Goal: Communication & Community: Answer question/provide support

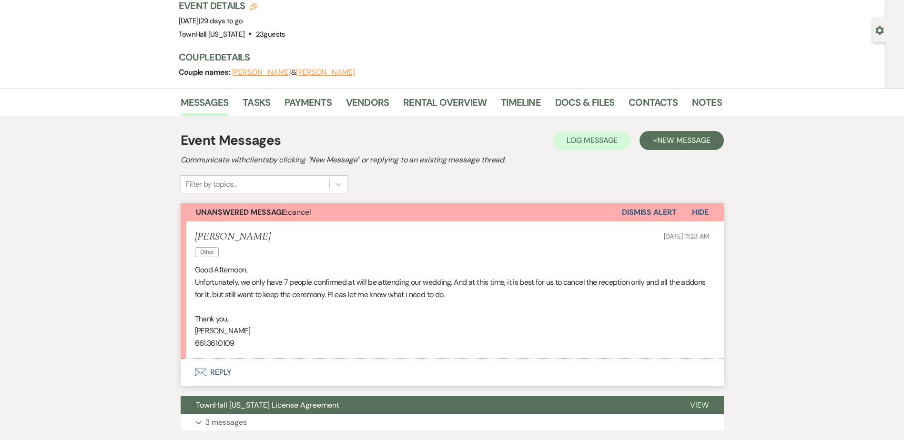
scroll to position [95, 0]
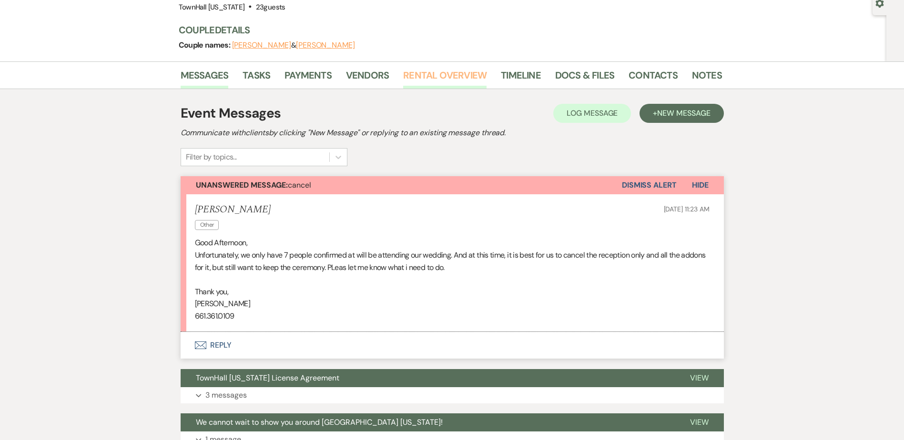
click at [447, 78] on link "Rental Overview" at bounding box center [444, 78] width 83 height 21
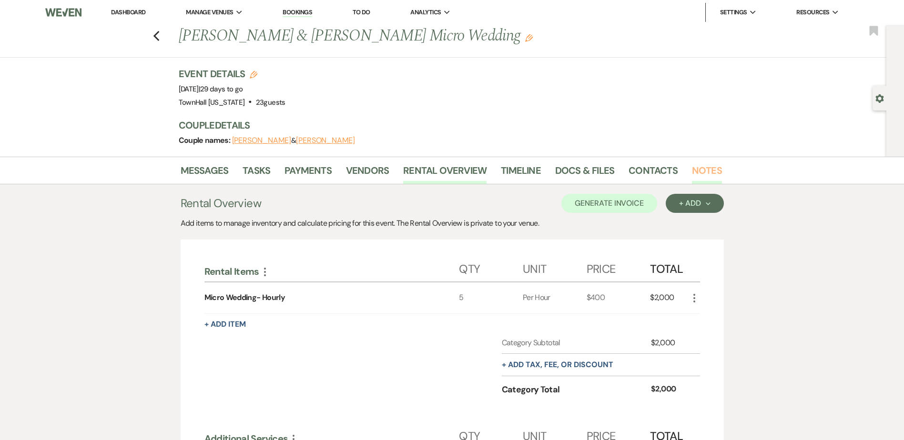
click at [699, 172] on link "Notes" at bounding box center [707, 173] width 30 height 21
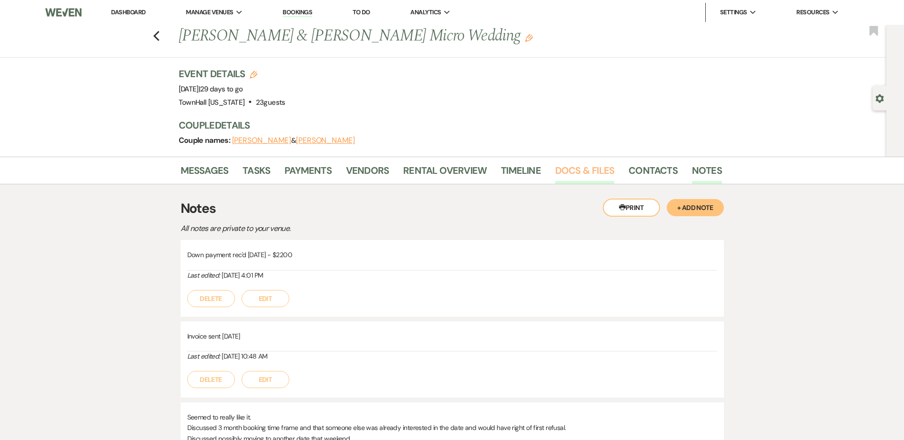
click at [560, 173] on link "Docs & Files" at bounding box center [584, 173] width 59 height 21
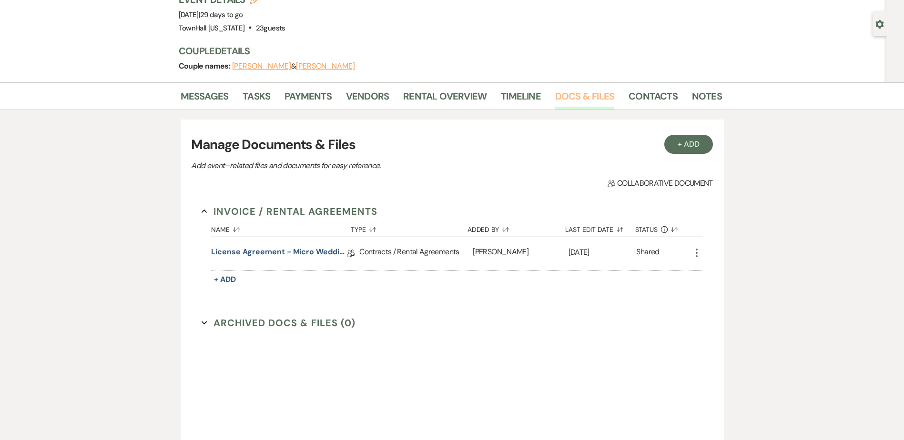
scroll to position [174, 0]
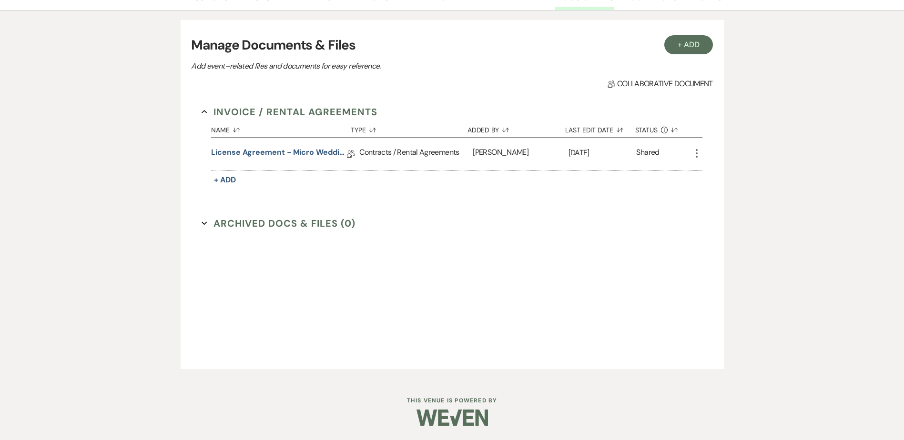
click at [232, 230] on button "Archived Docs & Files (0) Expand" at bounding box center [279, 223] width 154 height 14
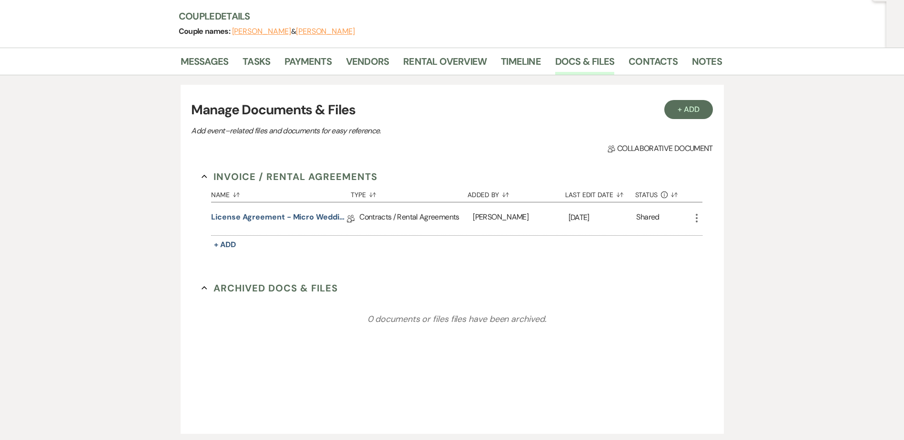
scroll to position [0, 0]
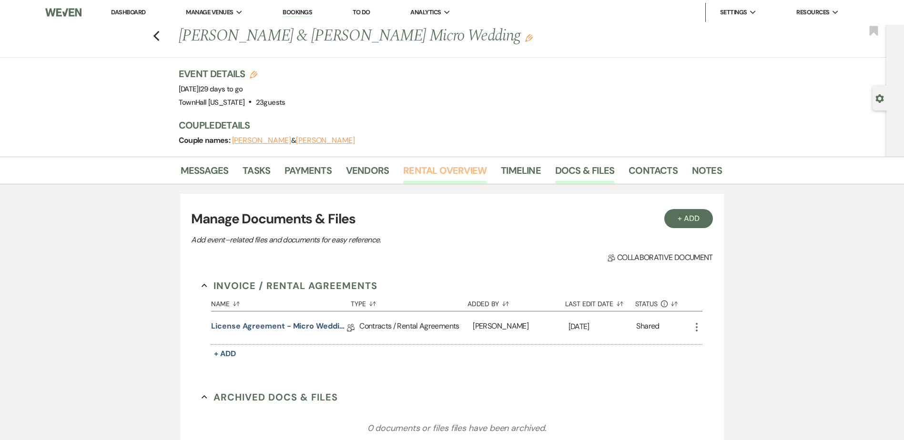
click at [470, 176] on link "Rental Overview" at bounding box center [444, 173] width 83 height 21
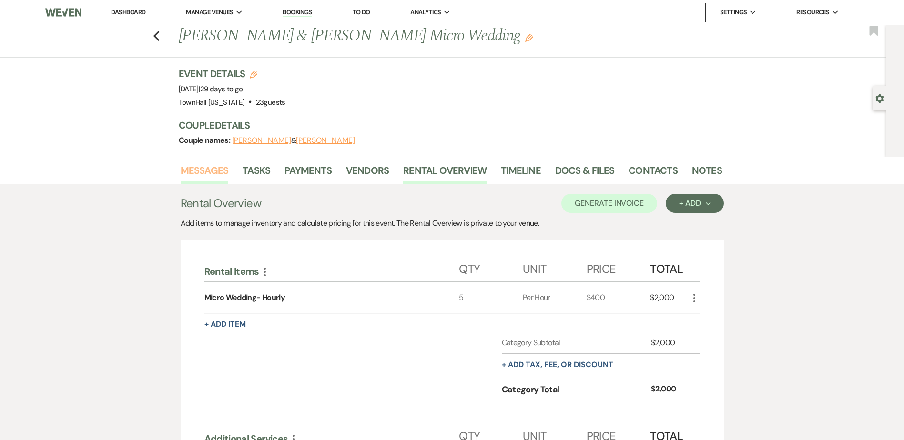
click at [208, 166] on link "Messages" at bounding box center [205, 173] width 48 height 21
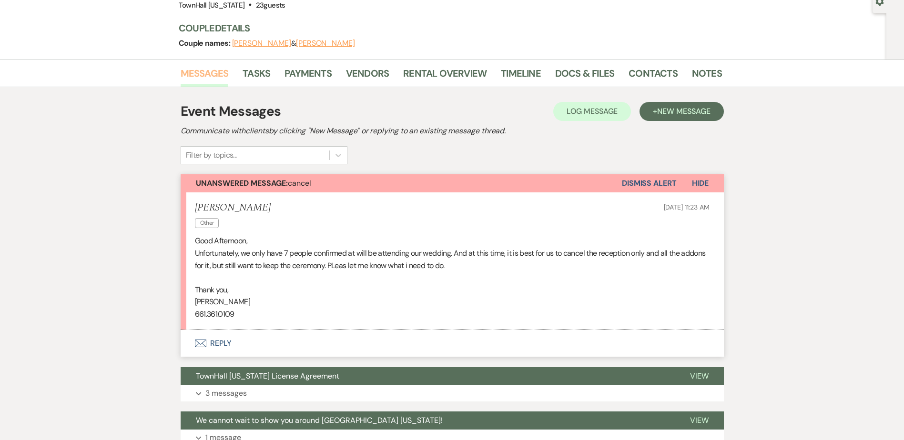
scroll to position [179, 0]
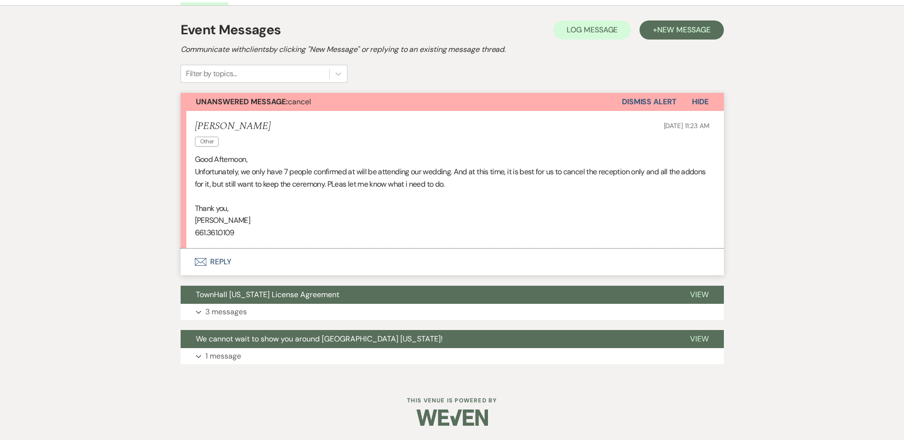
click at [225, 258] on button "Envelope Reply" at bounding box center [452, 262] width 543 height 27
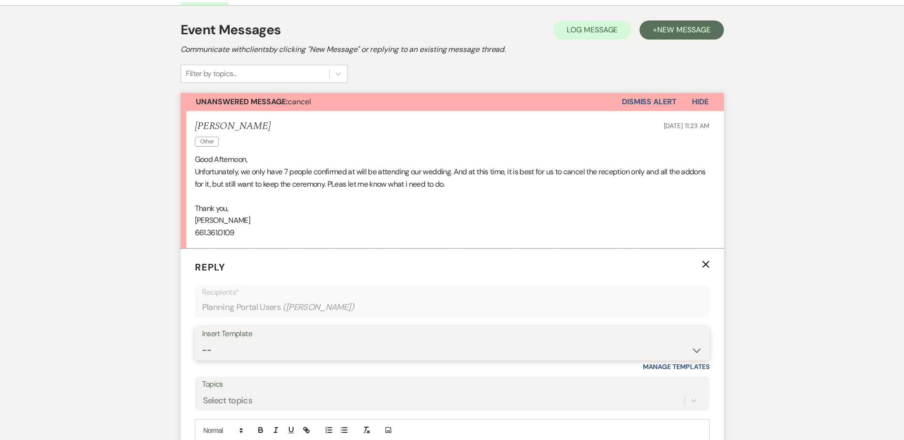
click at [230, 350] on select "-- Wedding Inquiry Follow Up: 2-3 days after initial lead- Avg Cost + Albums Th…" at bounding box center [452, 350] width 500 height 19
select select "1516"
click at [202, 341] on select "-- Wedding Inquiry Follow Up: 2-3 days after initial lead- Avg Cost + Albums Th…" at bounding box center [452, 350] width 500 height 19
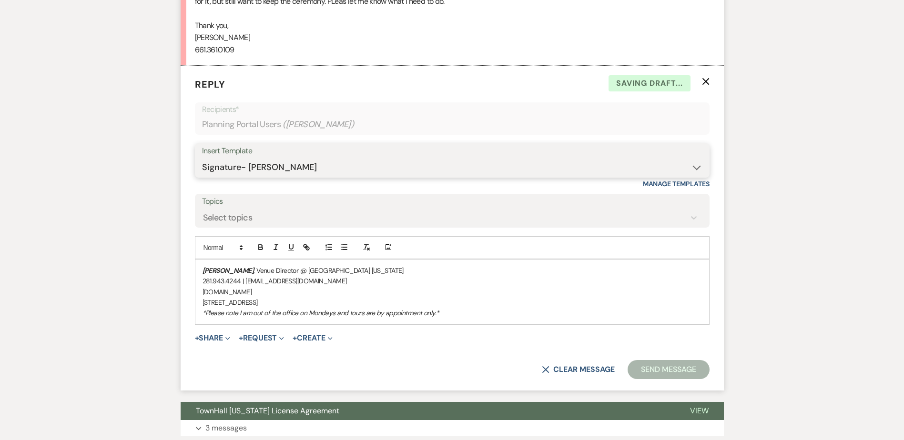
scroll to position [369, 0]
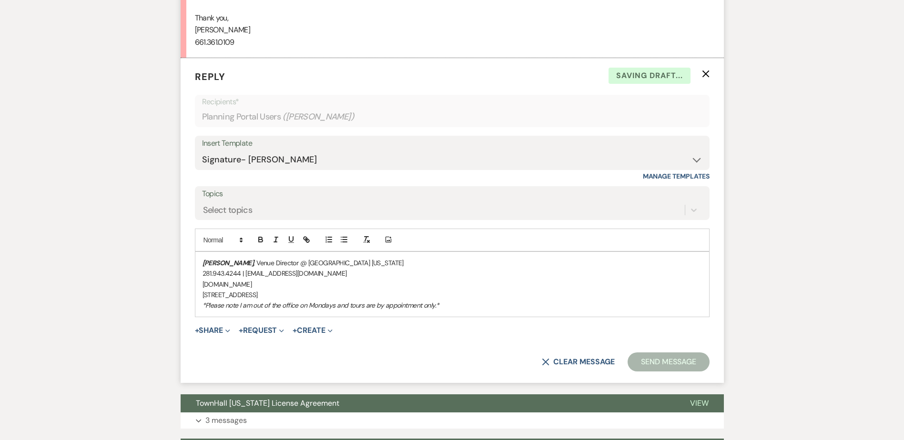
click at [199, 259] on div "[PERSON_NAME] , Venue Director @ [GEOGRAPHIC_DATA] [US_STATE] 281.943.4244 | [E…" at bounding box center [452, 284] width 514 height 65
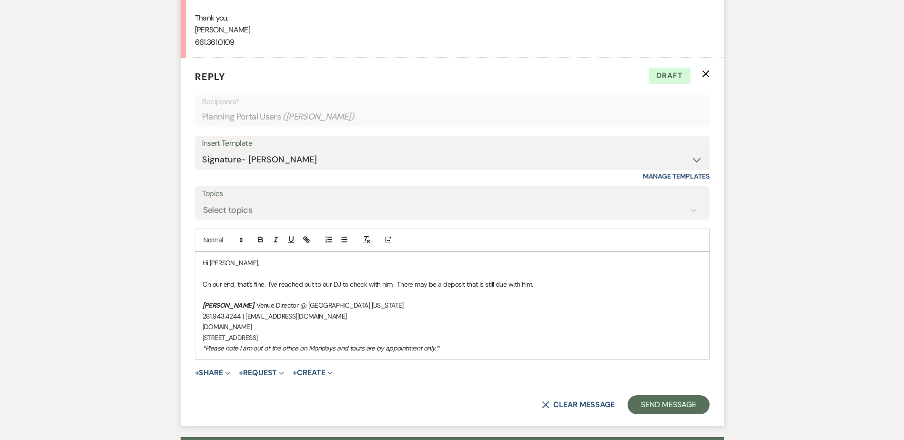
click at [269, 281] on p "On our end, that's fine. I've reached out to our DJ to check with him. There ma…" at bounding box center [451, 284] width 499 height 10
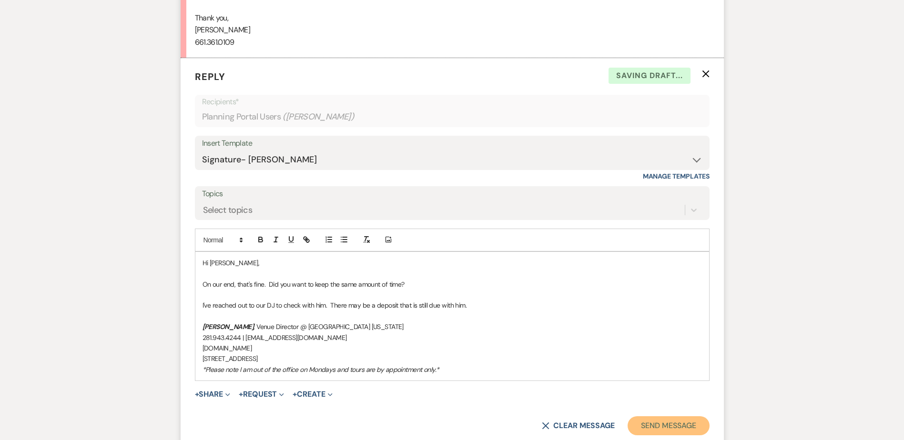
click at [686, 427] on button "Send Message" at bounding box center [667, 425] width 81 height 19
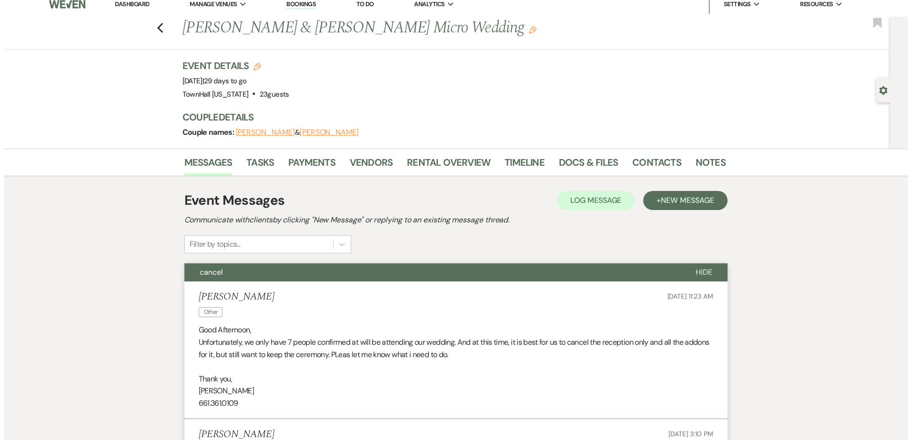
scroll to position [0, 0]
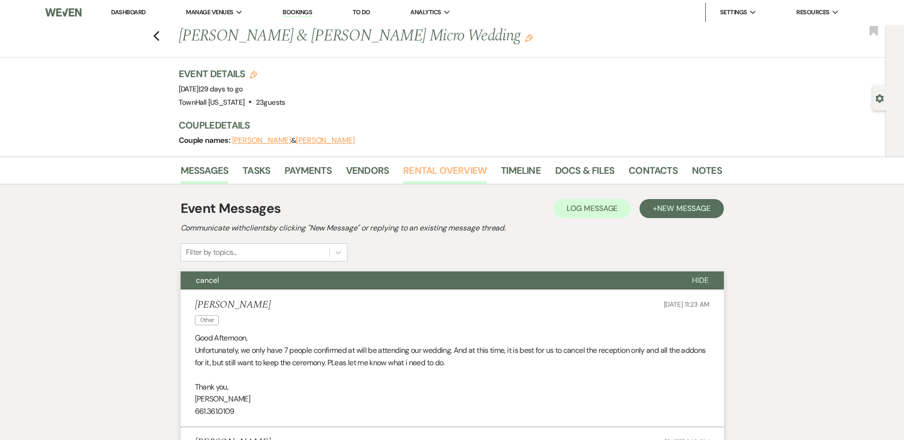
click at [457, 171] on link "Rental Overview" at bounding box center [444, 173] width 83 height 21
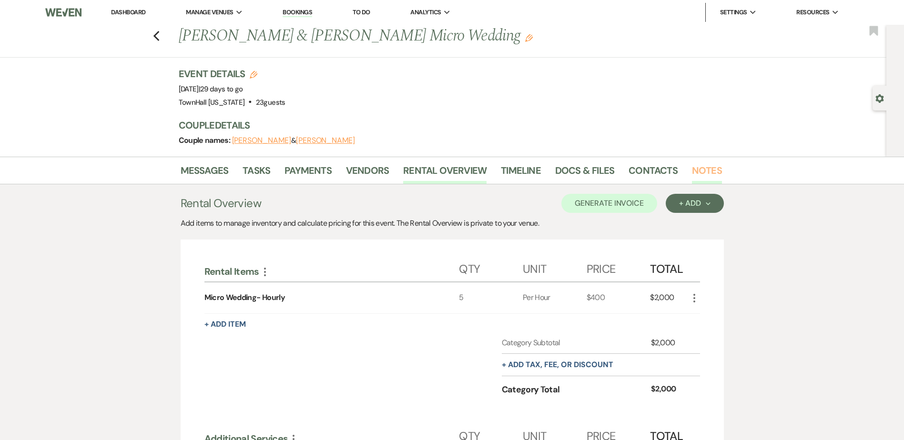
click at [707, 172] on link "Notes" at bounding box center [707, 173] width 30 height 21
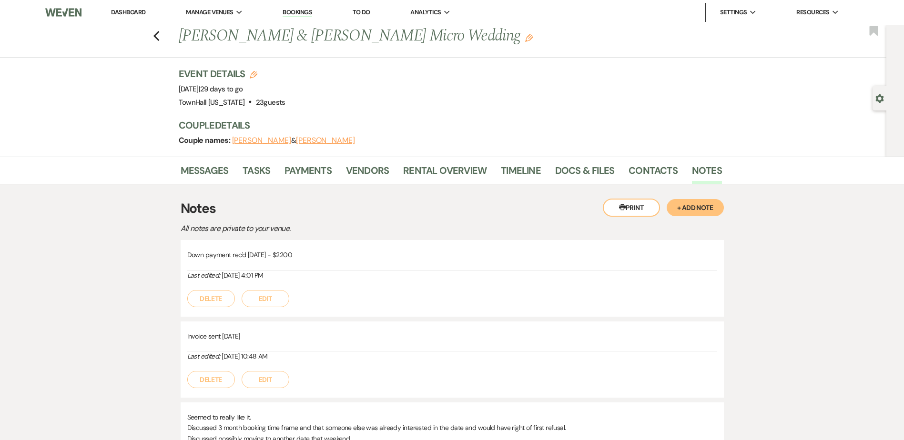
click at [716, 208] on button "+ Add Note" at bounding box center [694, 207] width 57 height 17
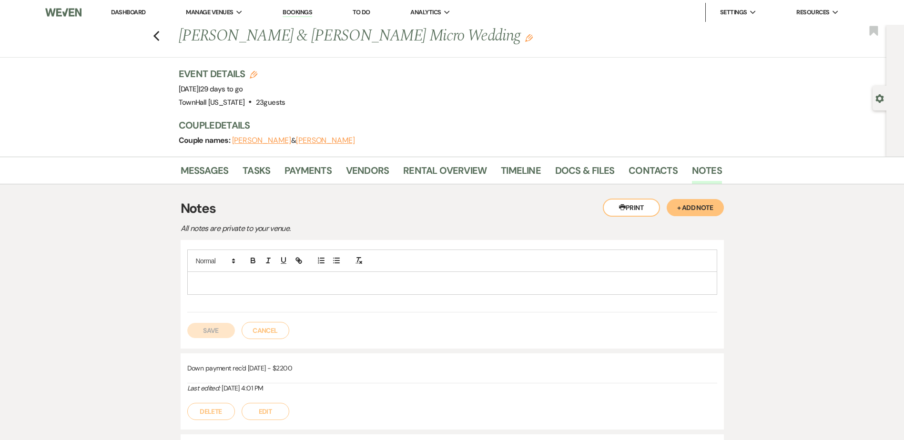
click at [284, 281] on p at bounding box center [452, 283] width 515 height 10
click at [200, 323] on button "Save" at bounding box center [211, 330] width 48 height 15
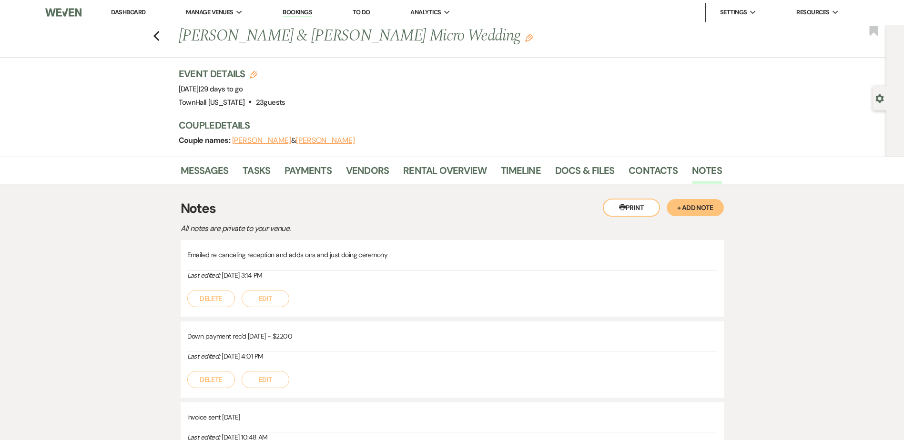
click at [139, 6] on li "Dashboard" at bounding box center [128, 12] width 44 height 19
click at [144, 13] on link "Dashboard" at bounding box center [128, 12] width 34 height 8
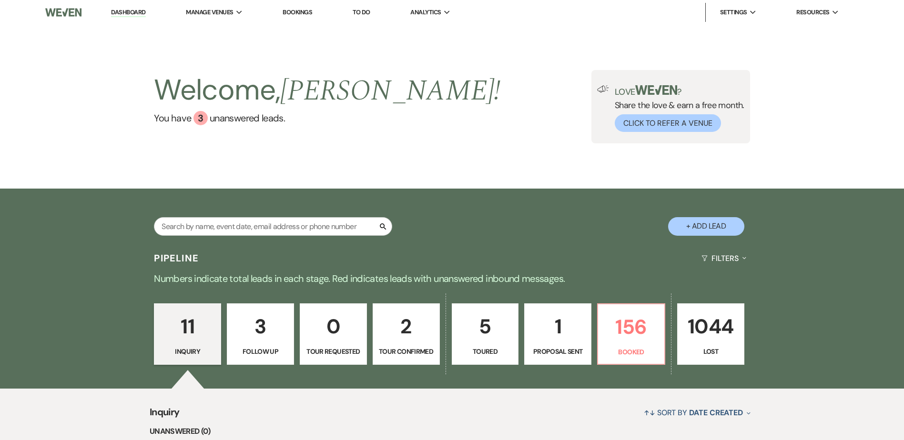
click at [684, 226] on button "+ Add Lead" at bounding box center [706, 226] width 76 height 19
select select "594"
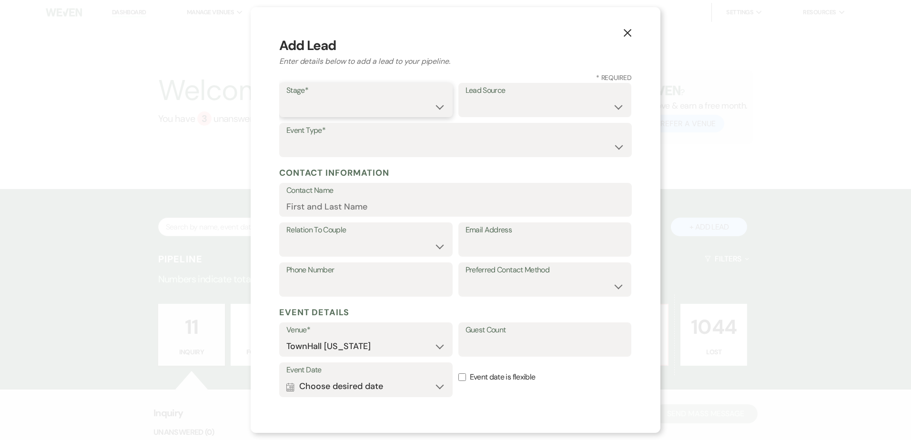
drag, startPoint x: 372, startPoint y: 101, endPoint x: 372, endPoint y: 118, distance: 16.7
click at [372, 101] on select "Inquiry Follow Up Tour Requested Tour Confirmed Toured Proposal Sent Booked Lost" at bounding box center [365, 107] width 159 height 19
select select "4"
click at [286, 98] on select "Inquiry Follow Up Tour Requested Tour Confirmed Toured Proposal Sent Booked Lost" at bounding box center [365, 107] width 159 height 19
click at [478, 109] on select "Weven Venue Website Instagram Facebook Pinterest Google The Knot Wedding Wire H…" at bounding box center [544, 107] width 159 height 19
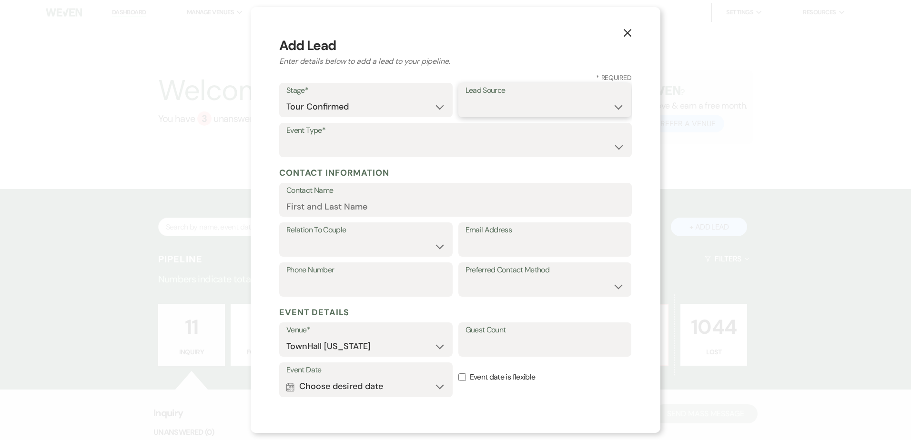
select select "6"
click at [465, 98] on select "Weven Venue Website Instagram Facebook Pinterest Google The Knot Wedding Wire H…" at bounding box center [544, 107] width 159 height 19
click at [398, 163] on form "Stage* Inquiry Follow Up Tour Requested Tour Confirmed Toured Proposal Sent Boo…" at bounding box center [455, 293] width 353 height 421
click at [392, 148] on select "Wedding Anniversary Party Baby Shower Bachelorette / Bachelor Party Birthday Pa…" at bounding box center [455, 147] width 338 height 19
select select "15"
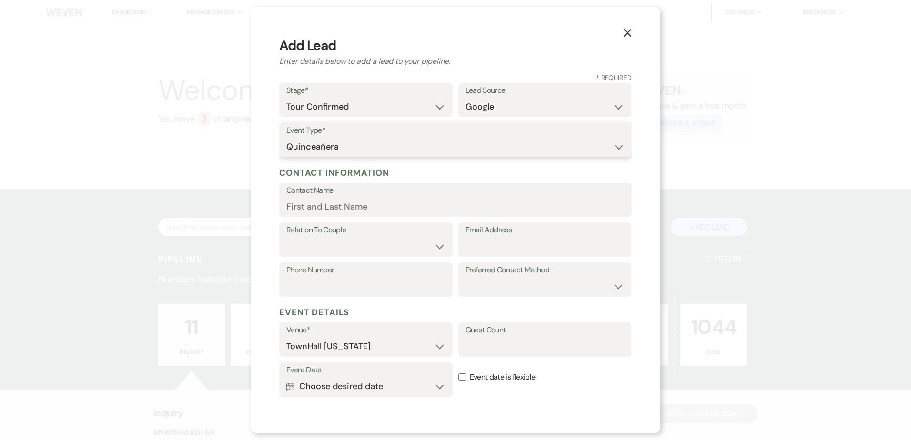
click at [286, 138] on select "Wedding Anniversary Party Baby Shower Bachelorette / Bachelor Party Birthday Pa…" at bounding box center [455, 147] width 338 height 19
click at [496, 249] on input "Email Address" at bounding box center [544, 246] width 159 height 19
paste input "garcia77571@yahoo.com"
type input "garcia77571@yahoo.com"
click at [323, 198] on input "Contact Name" at bounding box center [455, 206] width 338 height 19
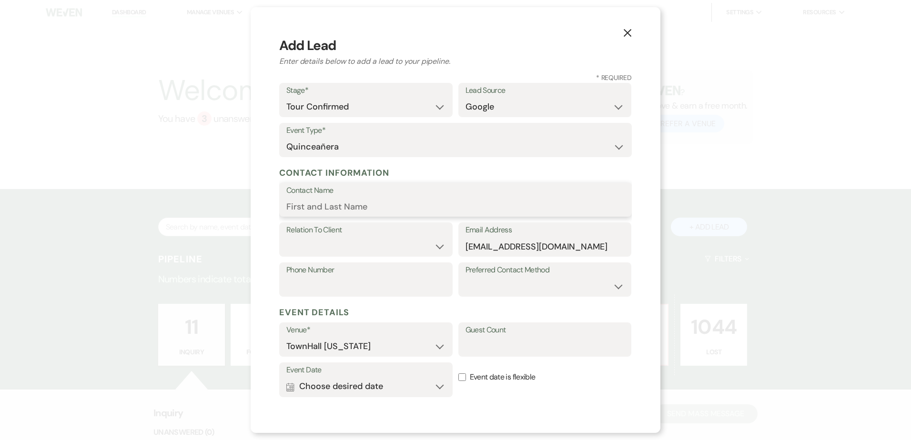
paste input "Eva Valenzuela"
type input "Eva Valenzuela"
click at [361, 277] on input "Phone Number" at bounding box center [365, 286] width 159 height 19
paste input "8325062215"
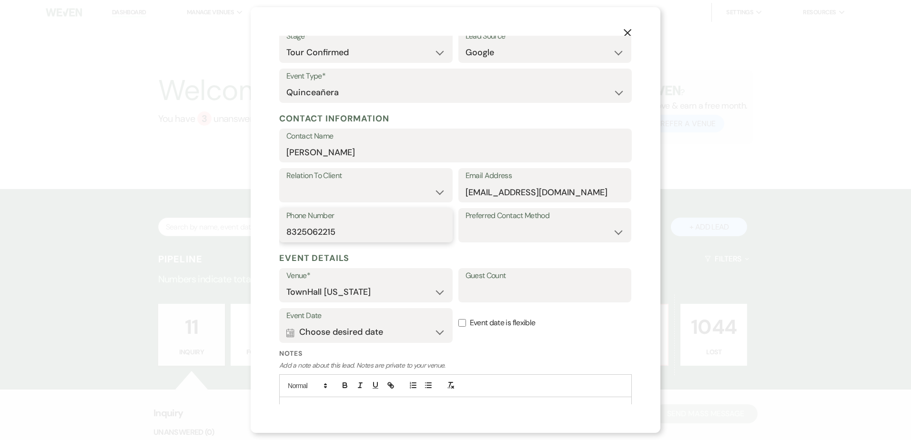
scroll to position [99, 0]
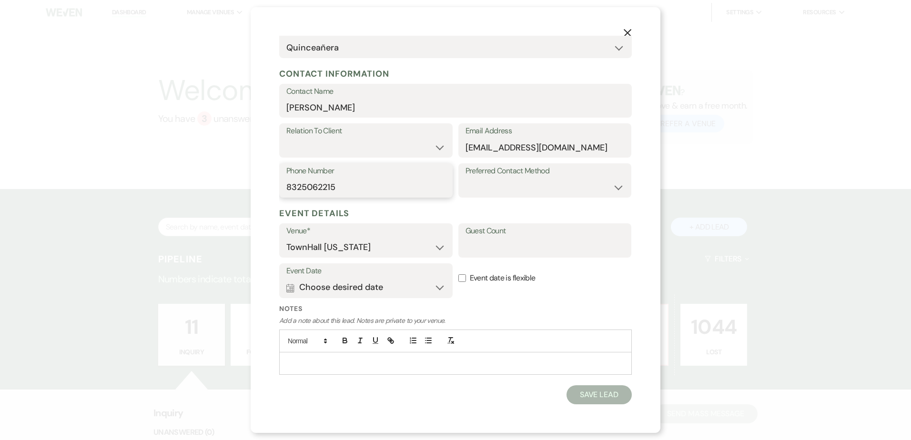
type input "8325062215"
click at [491, 252] on input "Guest Count" at bounding box center [544, 247] width 159 height 19
type input "200"
click at [458, 275] on input "Event date is flexible" at bounding box center [462, 278] width 8 height 8
checkbox input "true"
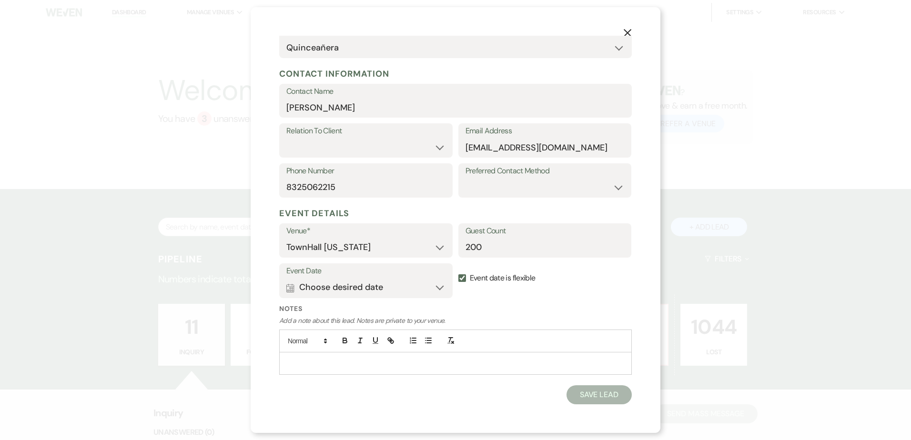
click at [394, 363] on p at bounding box center [455, 363] width 337 height 10
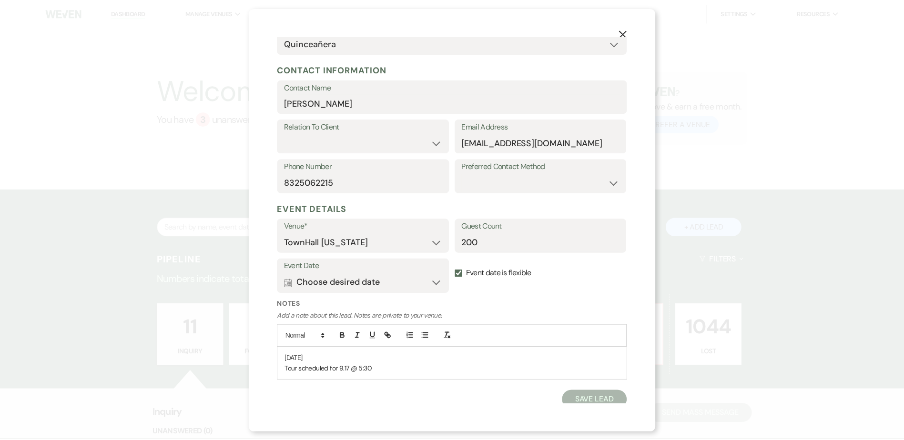
scroll to position [110, 0]
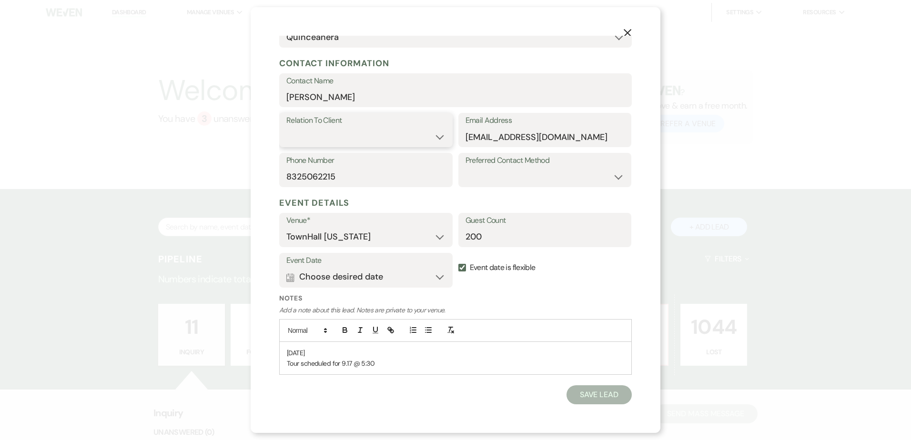
click at [367, 141] on select "Client Event Planner Parent of Client Family Member Friend Other" at bounding box center [365, 137] width 159 height 19
select select "1"
click at [286, 128] on select "Client Event Planner Parent of Client Family Member Friend Other" at bounding box center [365, 137] width 159 height 19
click at [590, 395] on button "Save Lead" at bounding box center [598, 394] width 65 height 19
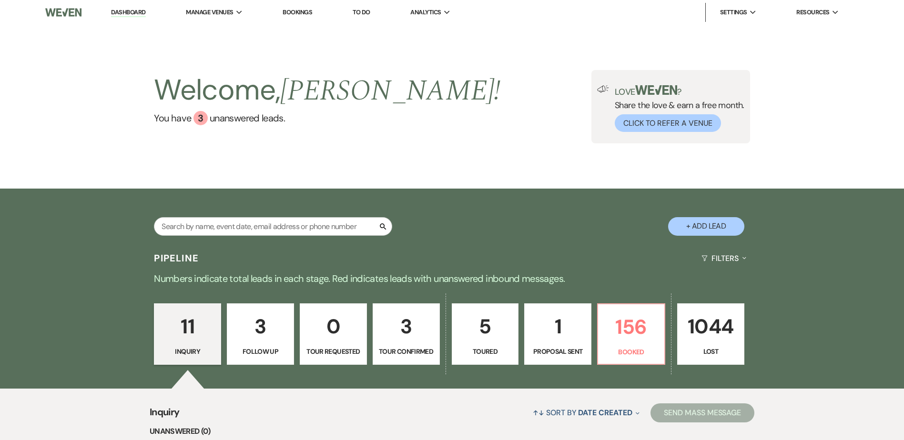
click at [404, 353] on p "Tour Confirmed" at bounding box center [406, 351] width 55 height 10
select select "4"
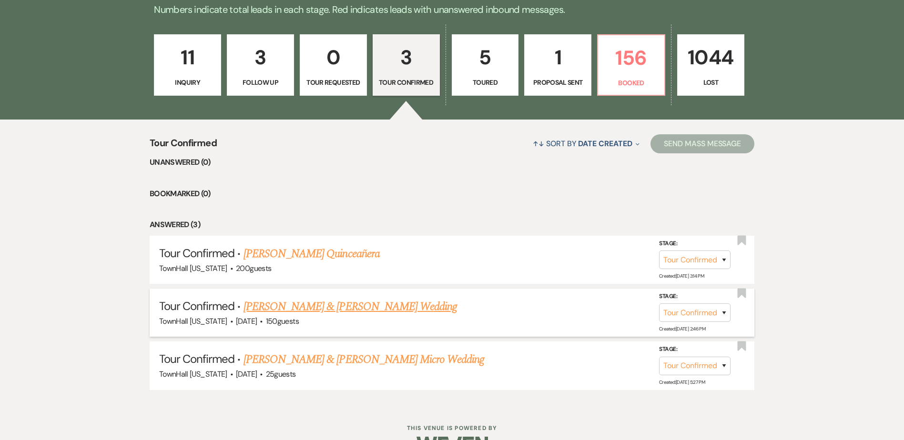
scroll to position [296, 0]
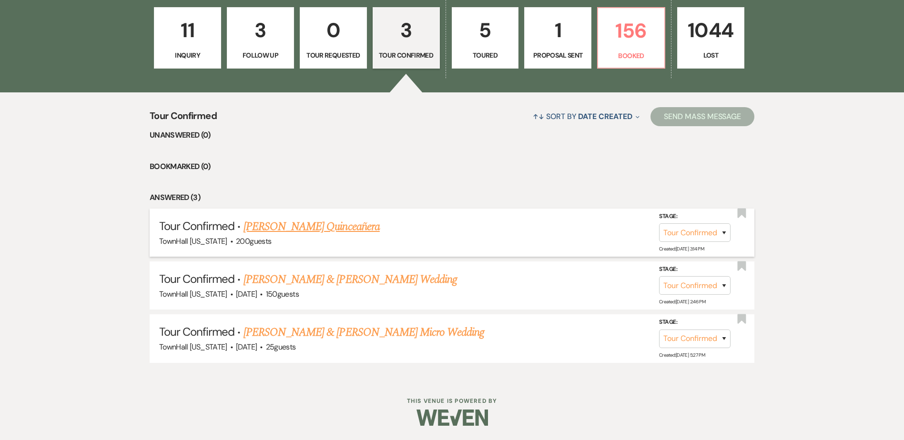
click at [333, 229] on link "Eva Valenzuela's Quinceañera" at bounding box center [311, 226] width 136 height 17
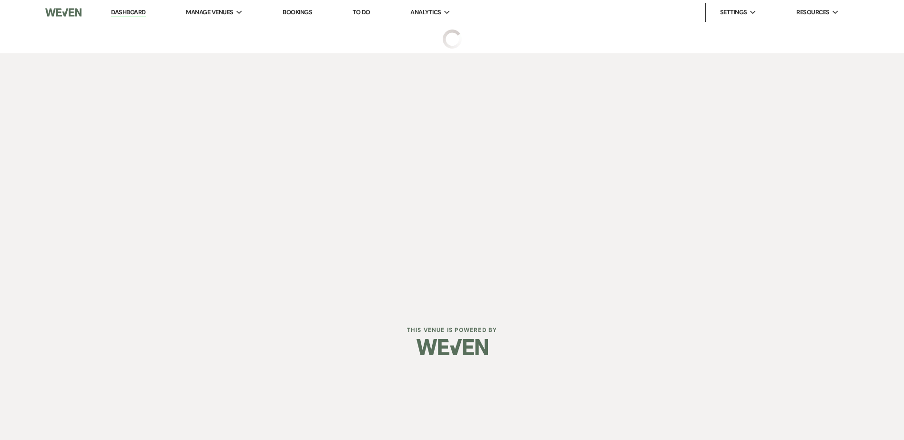
select select "4"
select select "6"
select select "15"
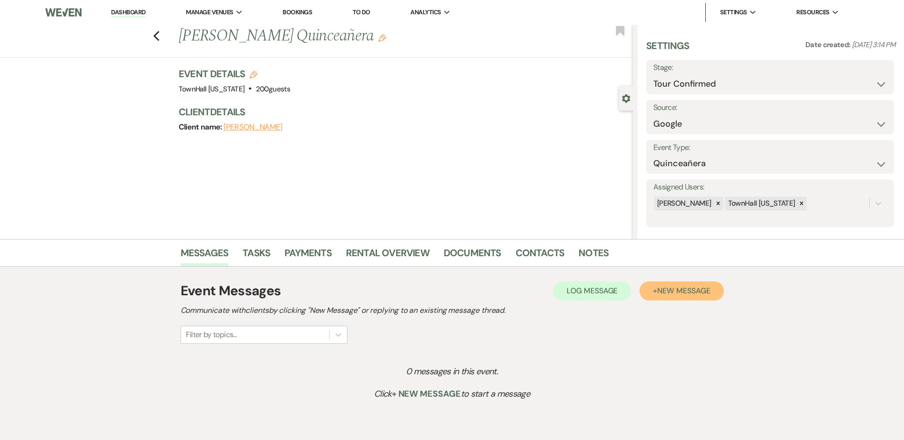
click at [695, 291] on span "New Message" at bounding box center [683, 291] width 53 height 10
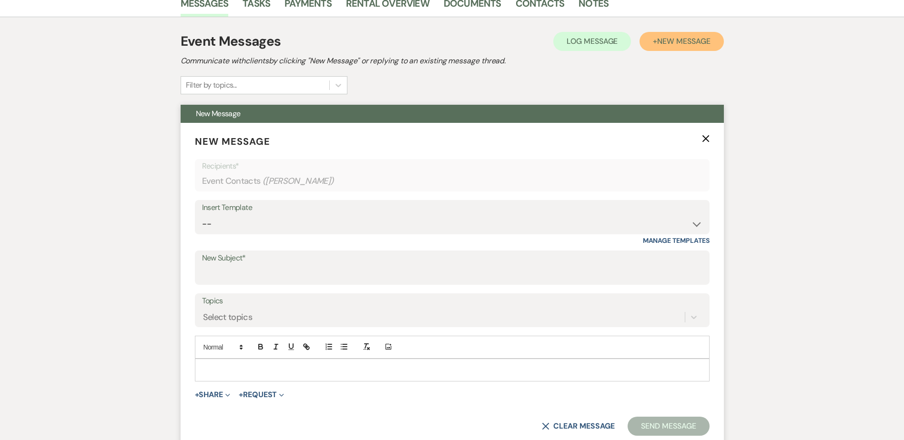
scroll to position [381, 0]
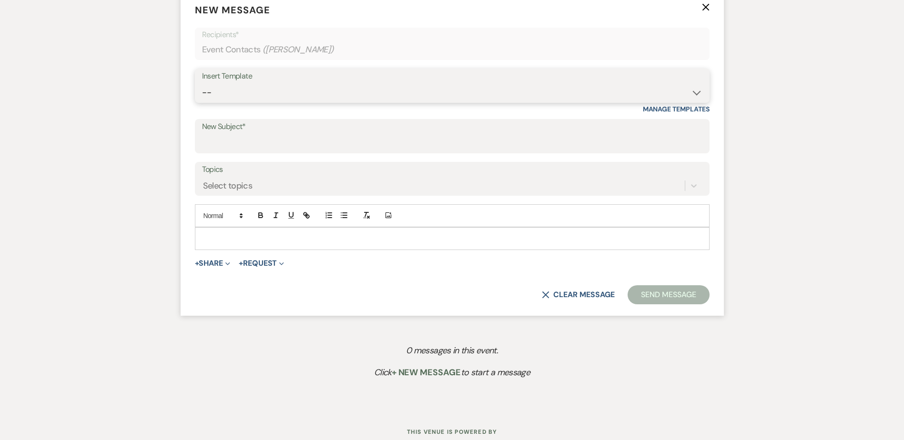
click at [216, 93] on select "-- Wedding Inquiry Follow Up: 2-3 days after initial lead- Avg Cost + Albums Th…" at bounding box center [452, 92] width 500 height 19
select select "1305"
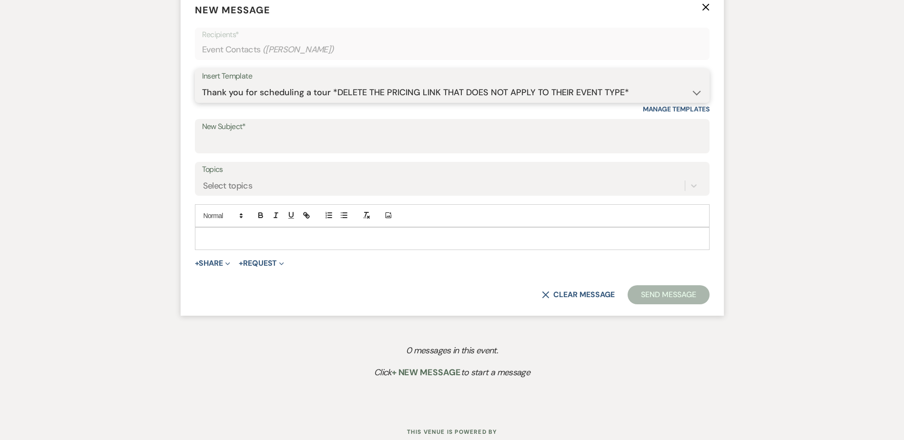
click at [202, 83] on select "-- Wedding Inquiry Follow Up: 2-3 days after initial lead- Avg Cost + Albums Th…" at bounding box center [452, 92] width 500 height 19
type input "We cannot wait to show you around TownHall Texas!"
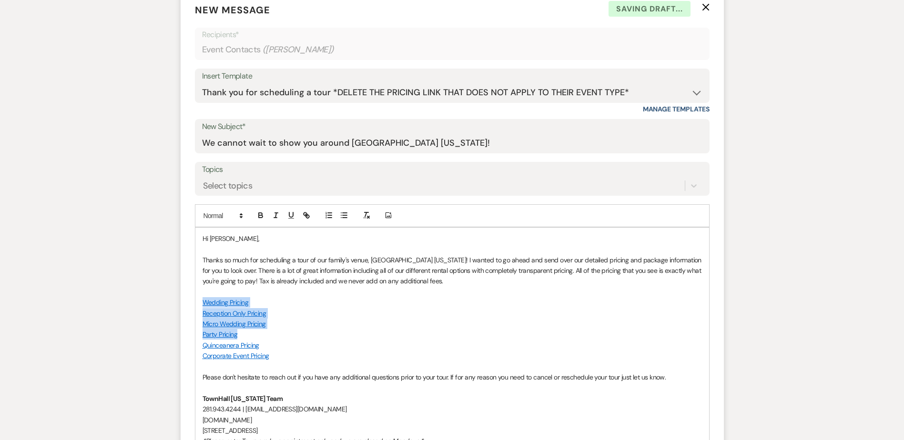
drag, startPoint x: 252, startPoint y: 332, endPoint x: 194, endPoint y: 306, distance: 63.1
click at [194, 306] on form "New Message X Saving draft... Recipients* Event Contacts ( Eva Valenzuela ) Ins…" at bounding box center [452, 254] width 543 height 527
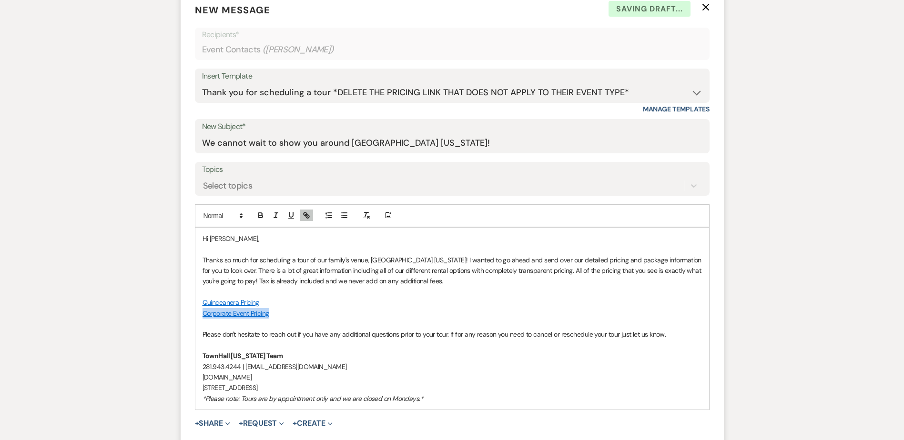
drag, startPoint x: 280, startPoint y: 316, endPoint x: 198, endPoint y: 311, distance: 82.6
click at [198, 311] on div "Hi Eva, Thanks so much for scheduling a tour of our family's venue, TownHall Te…" at bounding box center [452, 319] width 514 height 182
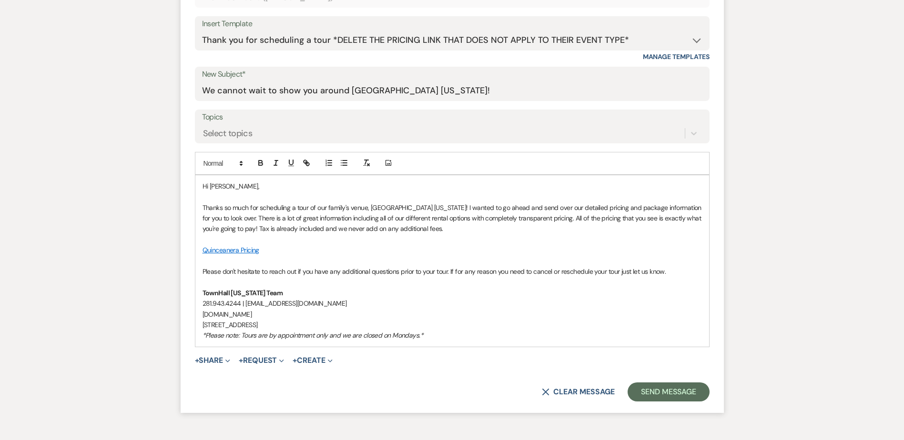
scroll to position [476, 0]
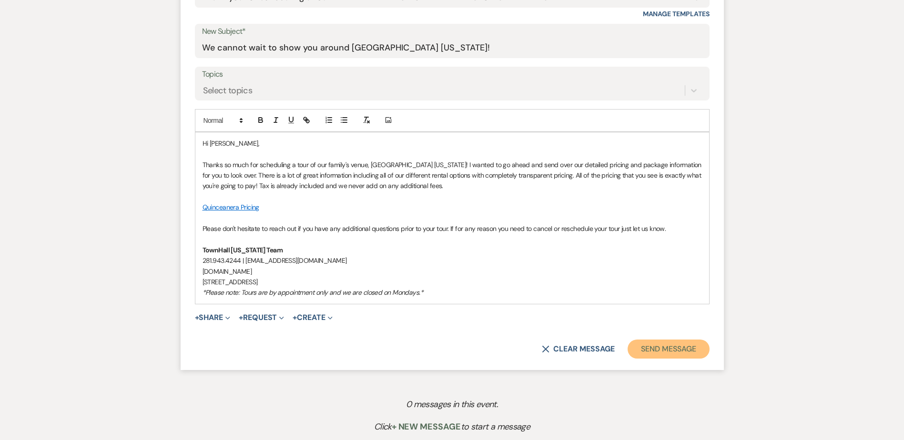
click at [663, 351] on button "Send Message" at bounding box center [667, 349] width 81 height 19
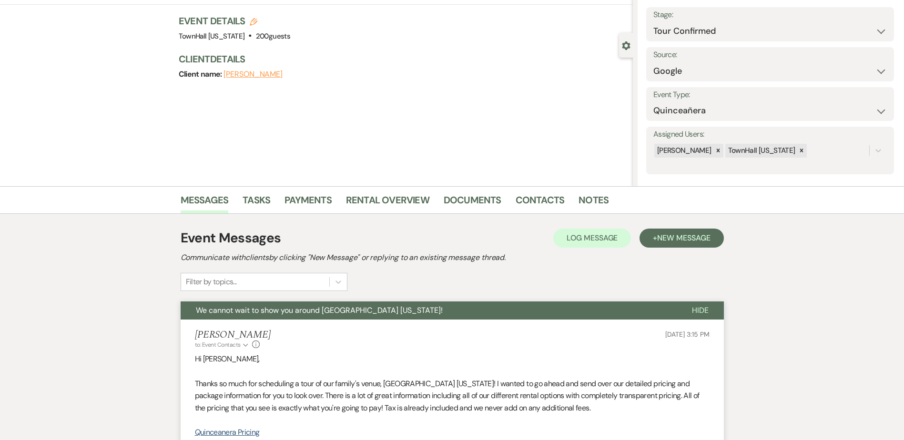
scroll to position [0, 0]
